Goal: Transaction & Acquisition: Purchase product/service

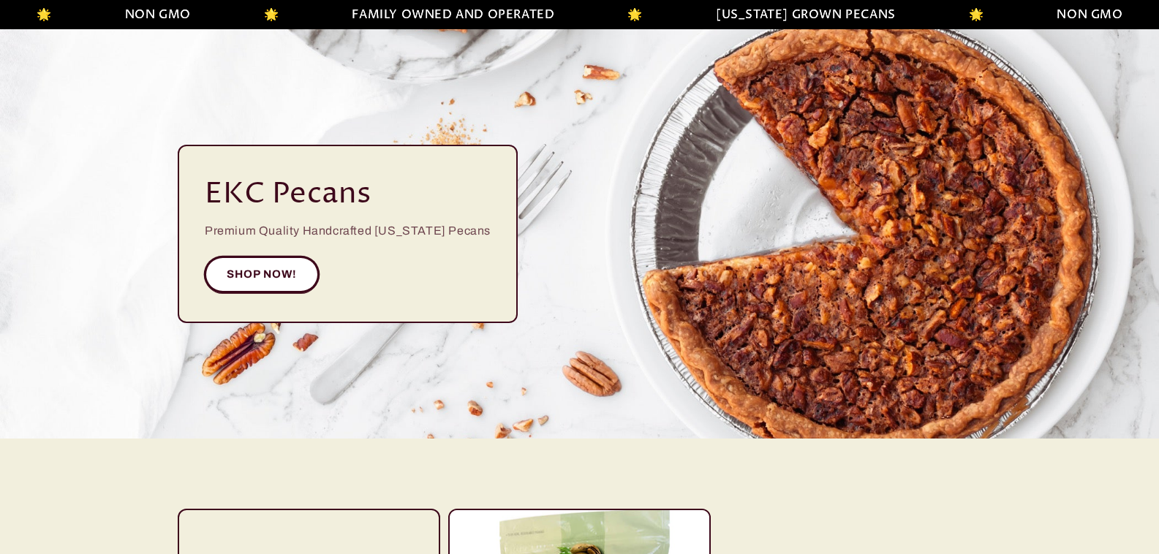
click at [270, 263] on link "SHOP NOW!" at bounding box center [262, 275] width 114 height 36
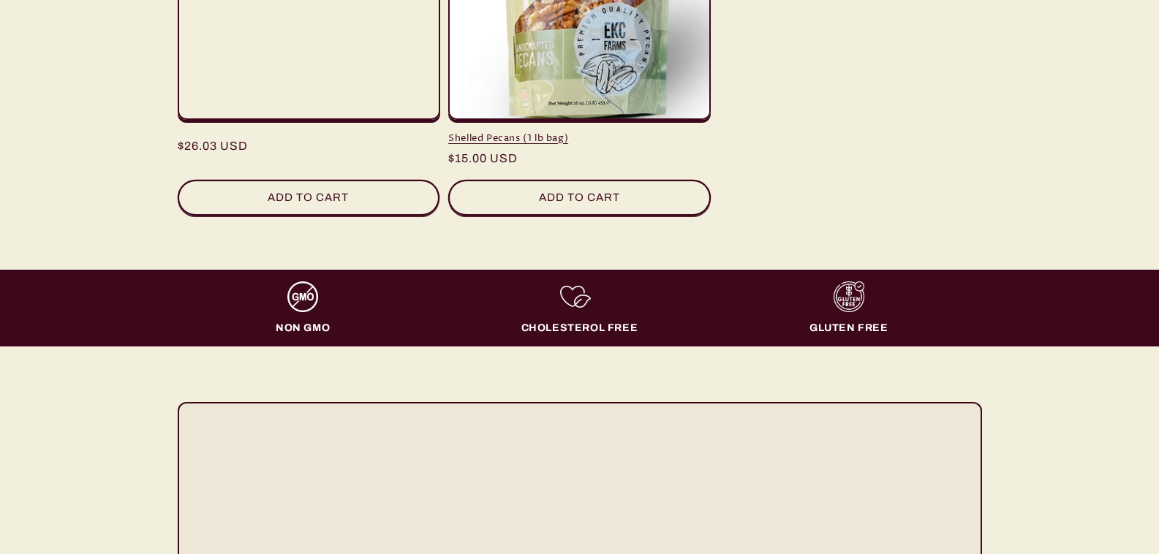
scroll to position [658, 0]
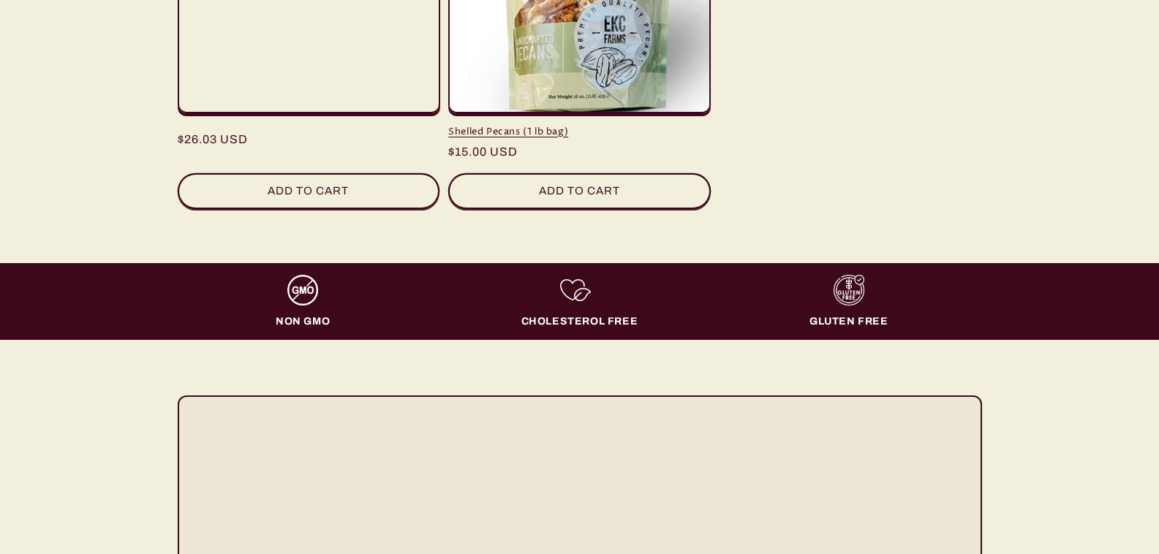
click at [605, 126] on link "Shelled Pecans (1 lb bag)" at bounding box center [579, 132] width 263 height 12
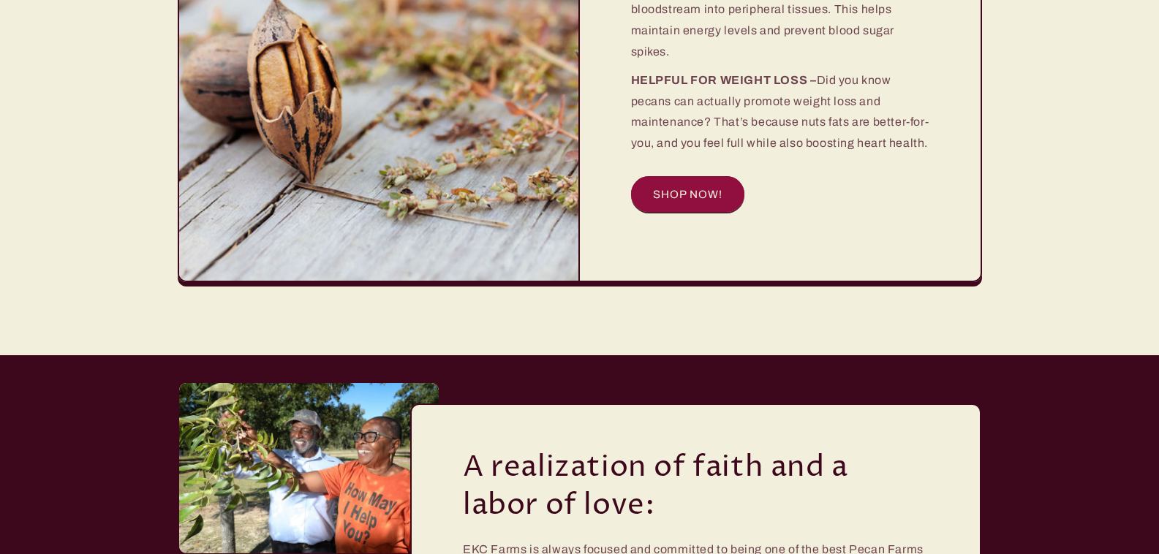
scroll to position [1901, 0]
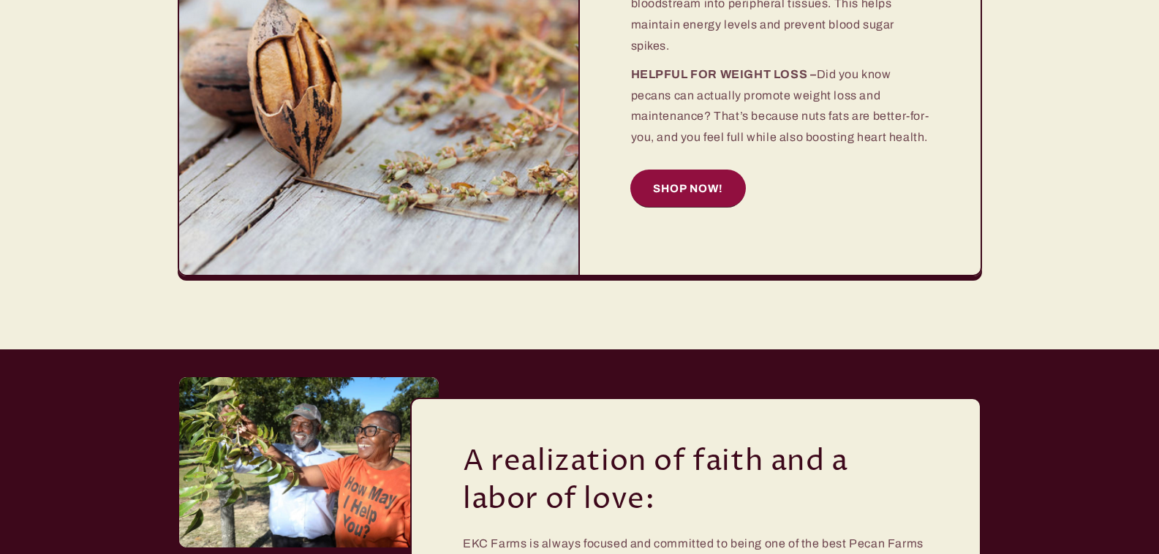
click at [687, 187] on link "SHOP NOW!" at bounding box center [688, 188] width 114 height 36
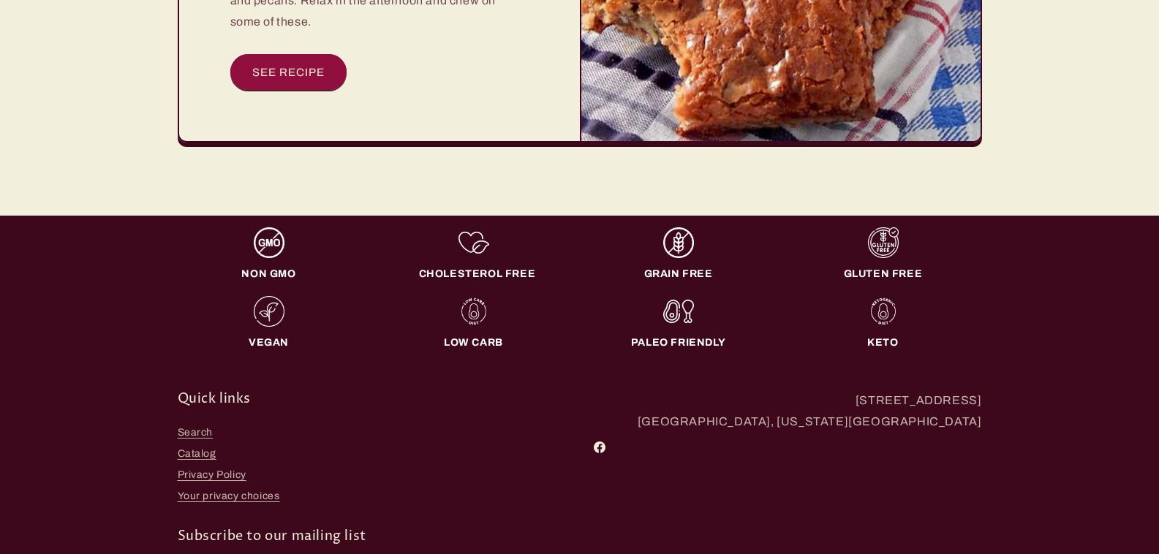
scroll to position [4680, 0]
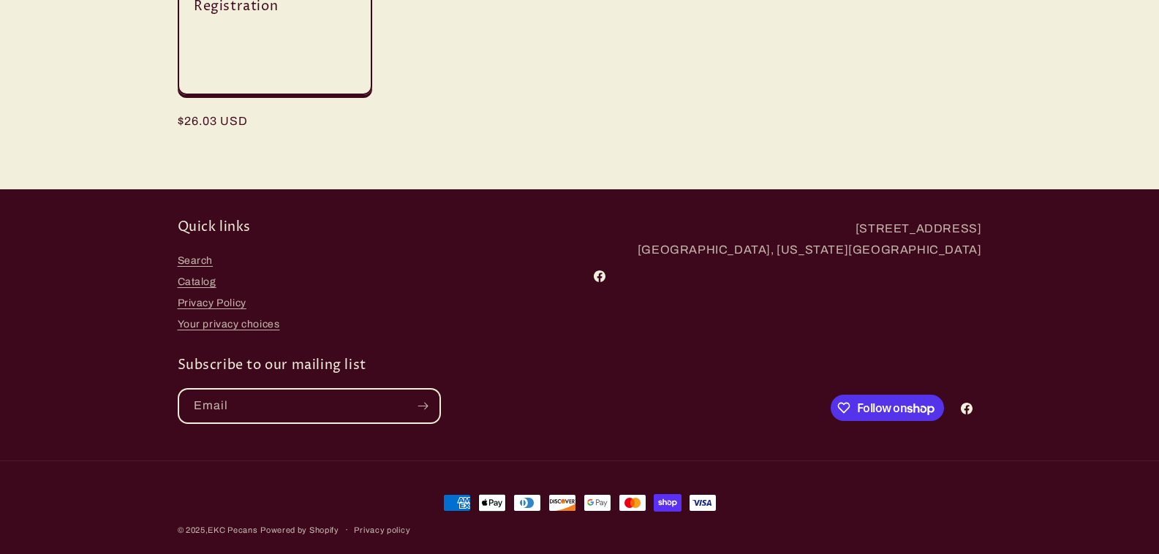
scroll to position [1015, 0]
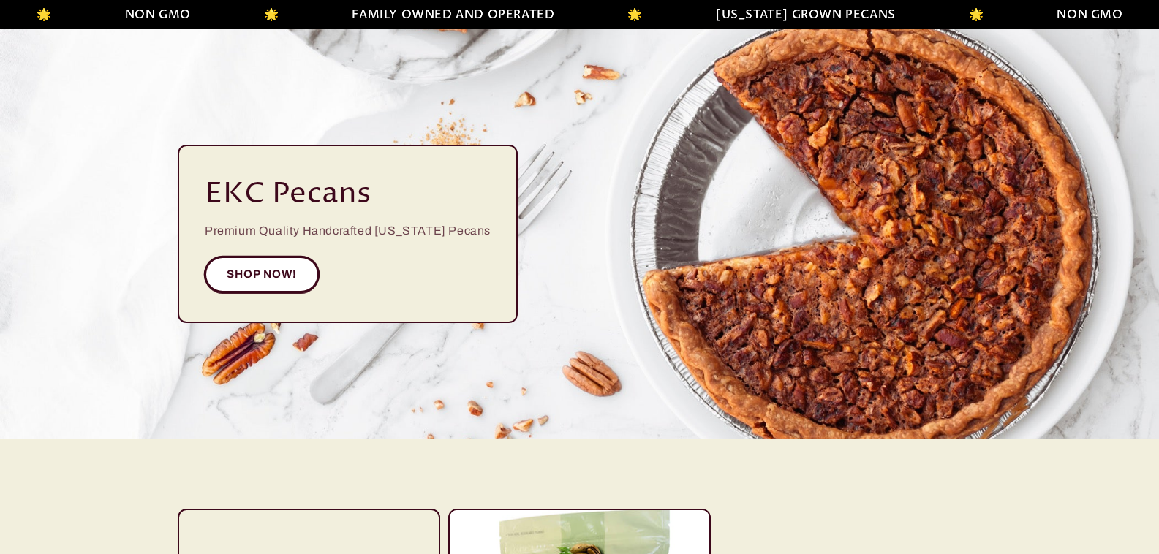
click at [271, 264] on link "SHOP NOW!" at bounding box center [262, 275] width 114 height 36
